Goal: Task Accomplishment & Management: Use online tool/utility

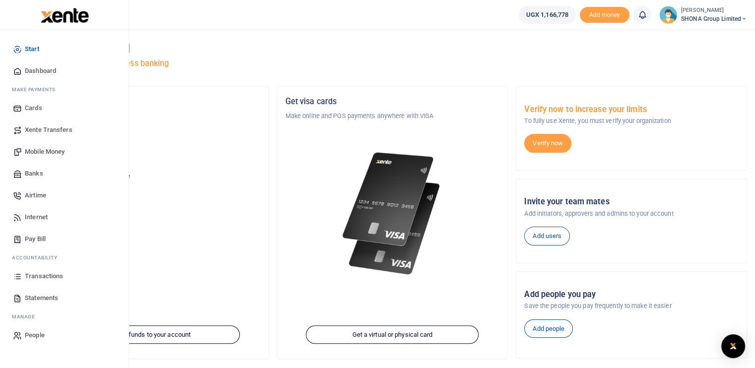
click at [39, 275] on span "Transactions" at bounding box center [44, 276] width 38 height 10
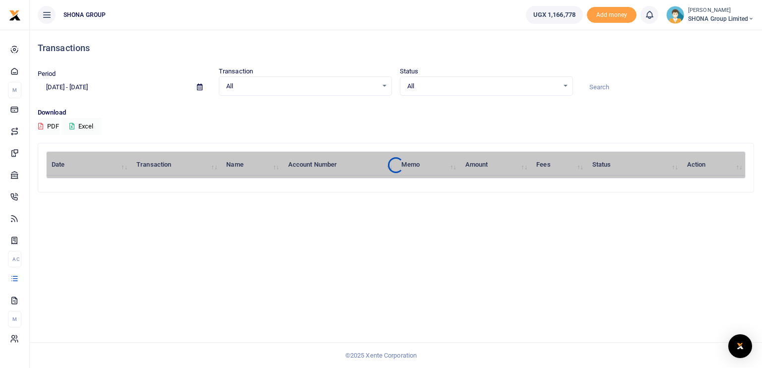
click at [83, 85] on input "[DATE] - [DATE]" at bounding box center [113, 87] width 151 height 17
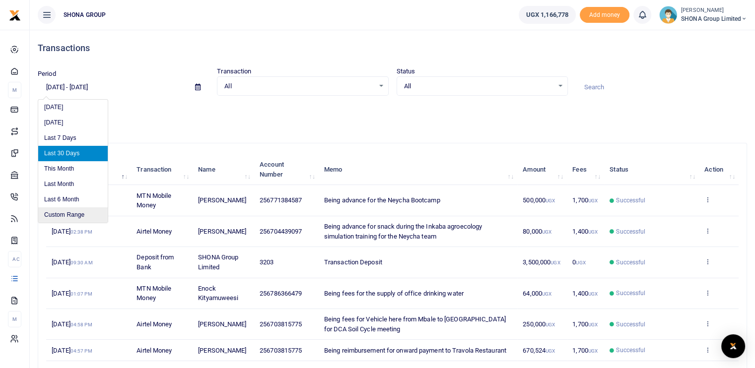
click at [61, 213] on li "Custom Range" at bounding box center [72, 214] width 69 height 15
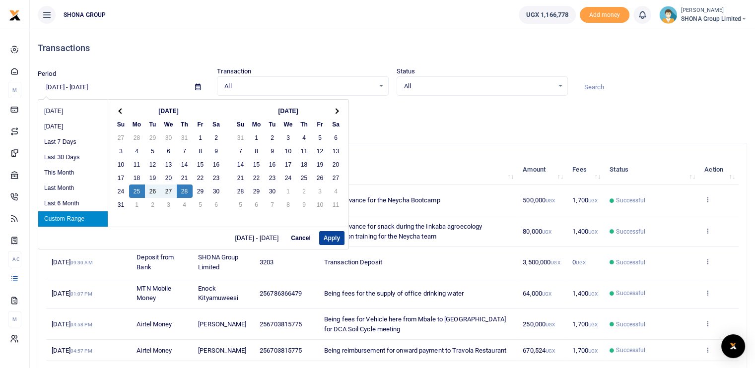
click at [332, 241] on button "Apply" at bounding box center [331, 238] width 25 height 14
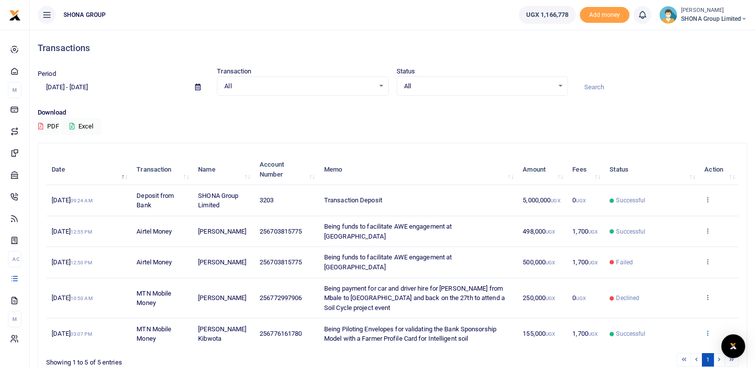
click at [708, 330] on icon at bounding box center [707, 333] width 6 height 7
click at [673, 289] on link "View details" at bounding box center [671, 296] width 78 height 14
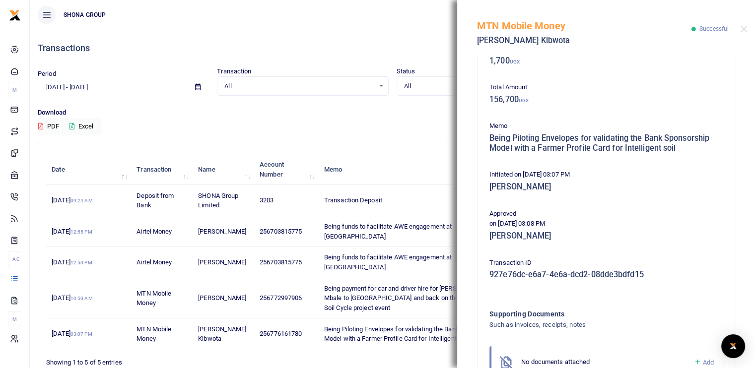
scroll to position [169, 0]
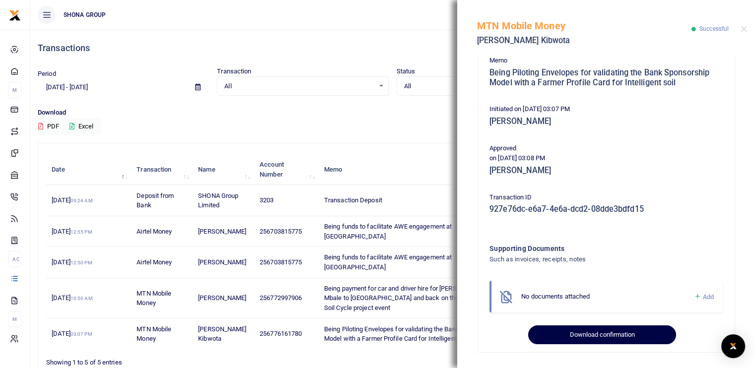
click at [597, 335] on button "Download confirmation" at bounding box center [601, 335] width 147 height 19
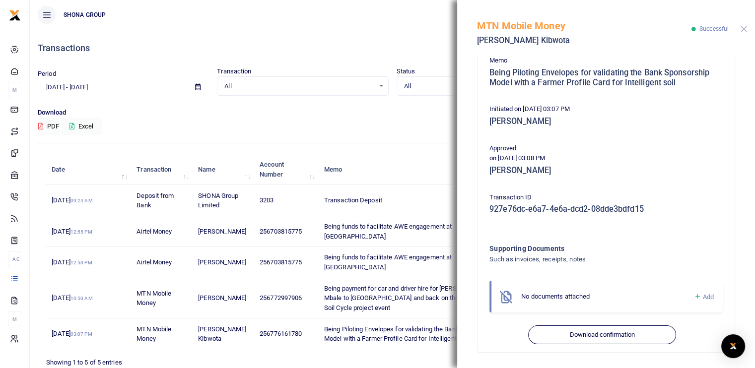
click at [741, 29] on button "Close" at bounding box center [743, 29] width 6 height 6
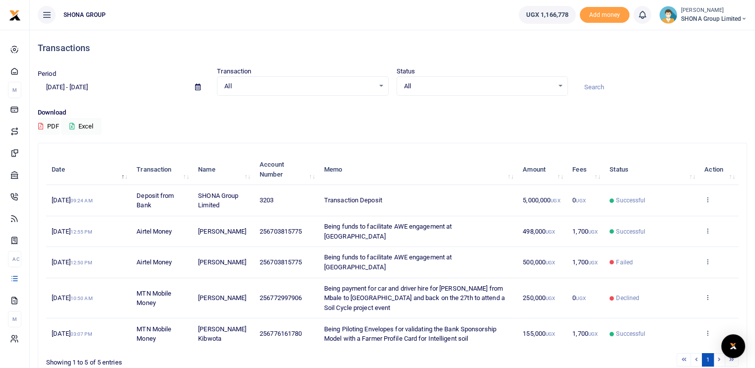
click at [457, 132] on div "Download PDF Excel" at bounding box center [392, 121] width 709 height 27
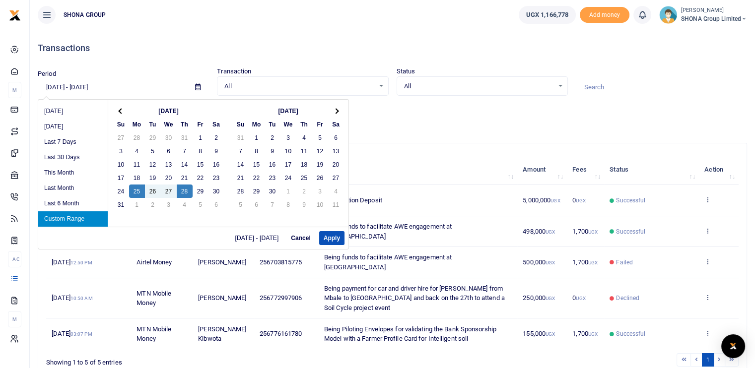
click at [97, 89] on input "08/25/2025 - 08/28/2025" at bounding box center [112, 87] width 149 height 17
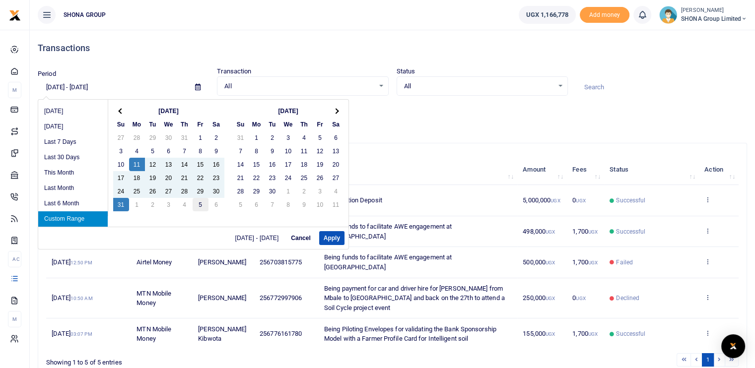
drag, startPoint x: 123, startPoint y: 199, endPoint x: 192, endPoint y: 208, distance: 69.1
click at [329, 241] on button "Apply" at bounding box center [331, 238] width 25 height 14
type input "08/11/2025 - 08/31/2025"
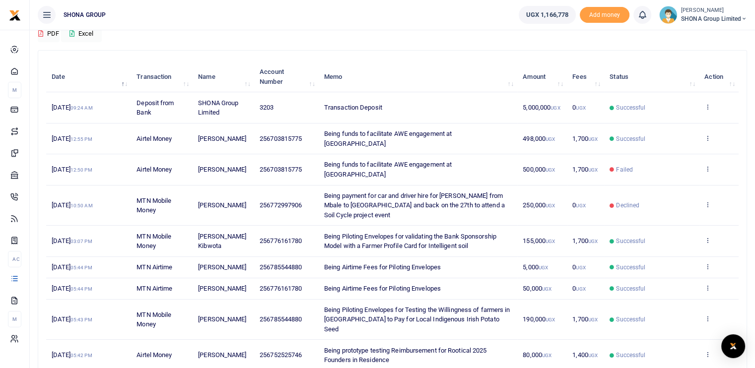
scroll to position [99, 0]
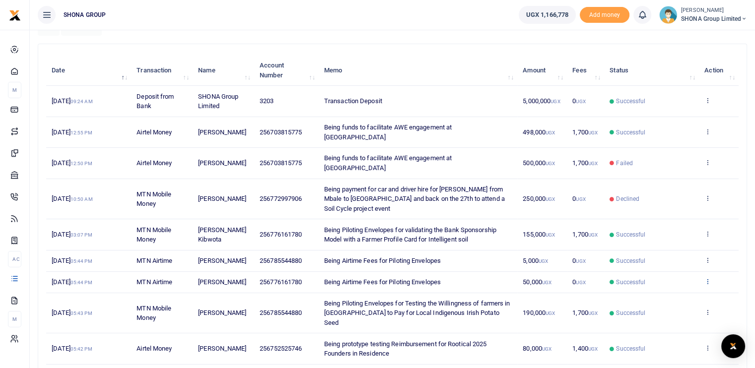
click at [709, 278] on icon at bounding box center [707, 281] width 6 height 7
click at [665, 272] on link "View details" at bounding box center [671, 273] width 78 height 14
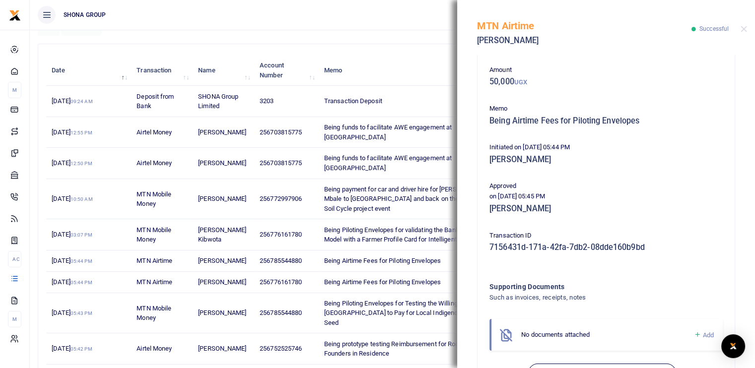
scroll to position [81, 0]
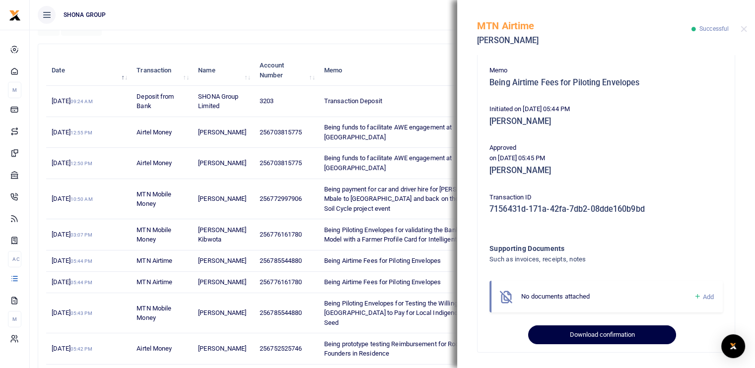
click at [604, 333] on button "Download confirmation" at bounding box center [601, 335] width 147 height 19
click at [592, 333] on button "Download confirmation" at bounding box center [601, 335] width 147 height 19
